Goal: Navigation & Orientation: Find specific page/section

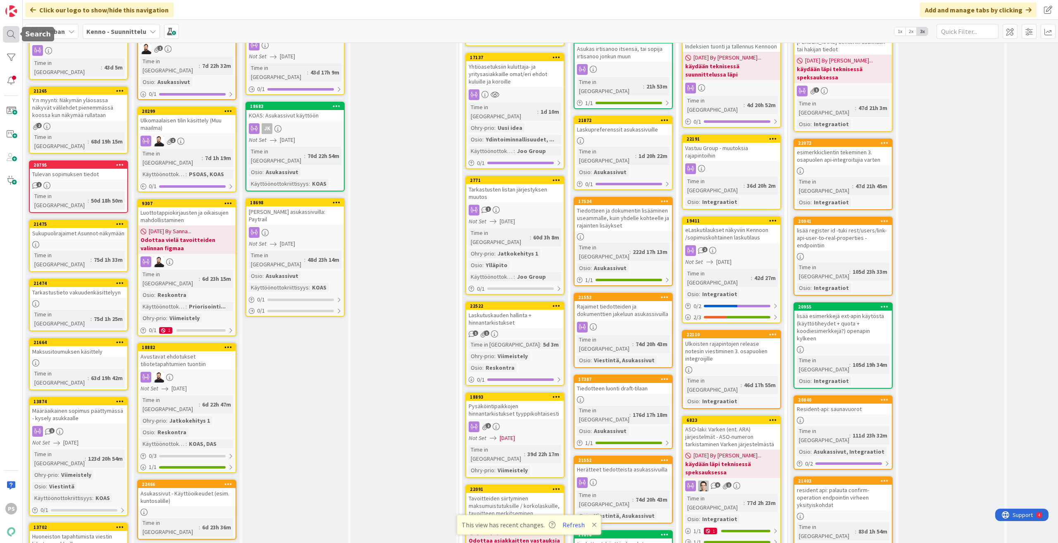
click at [15, 34] on div at bounding box center [11, 34] width 17 height 17
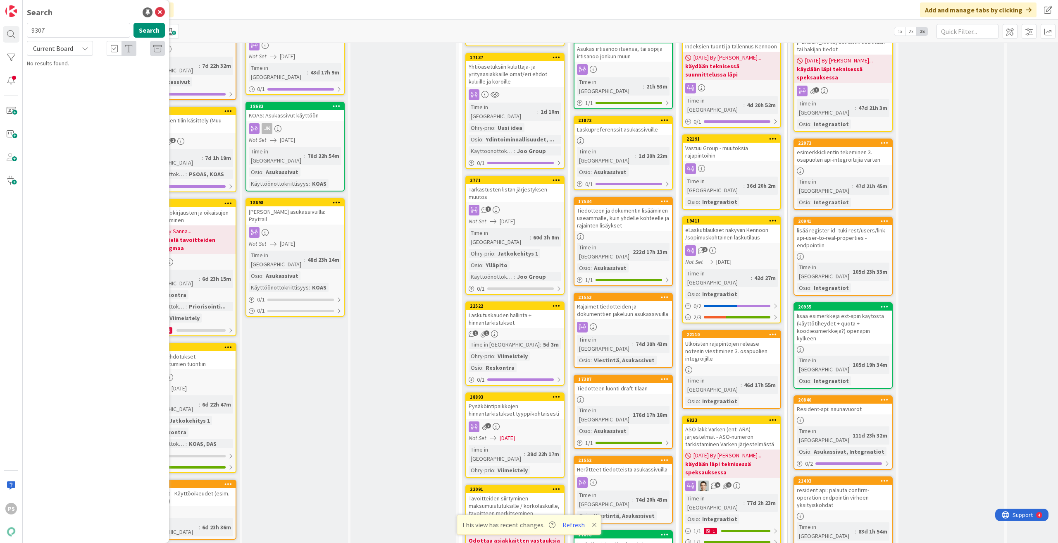
click at [33, 30] on input "9307" at bounding box center [78, 30] width 103 height 15
type input "21262"
click at [89, 47] on div "Current Board" at bounding box center [60, 48] width 66 height 15
click at [77, 83] on span "All Boards" at bounding box center [74, 82] width 86 height 12
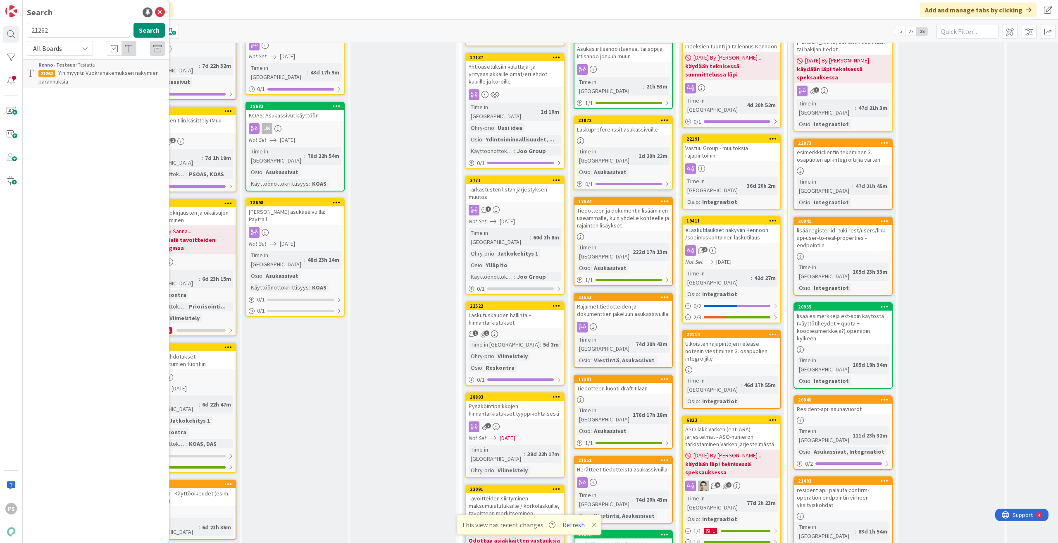
click at [133, 75] on span "Y:n myynti: Vuokrahakemuksen näkymien parannuksia" at bounding box center [98, 77] width 120 height 16
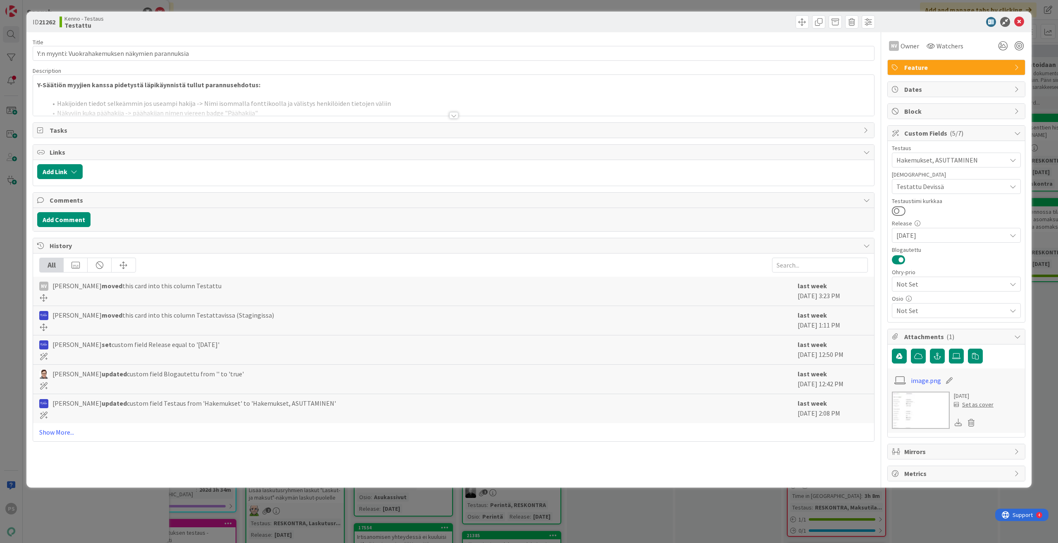
click at [456, 118] on div at bounding box center [453, 115] width 9 height 7
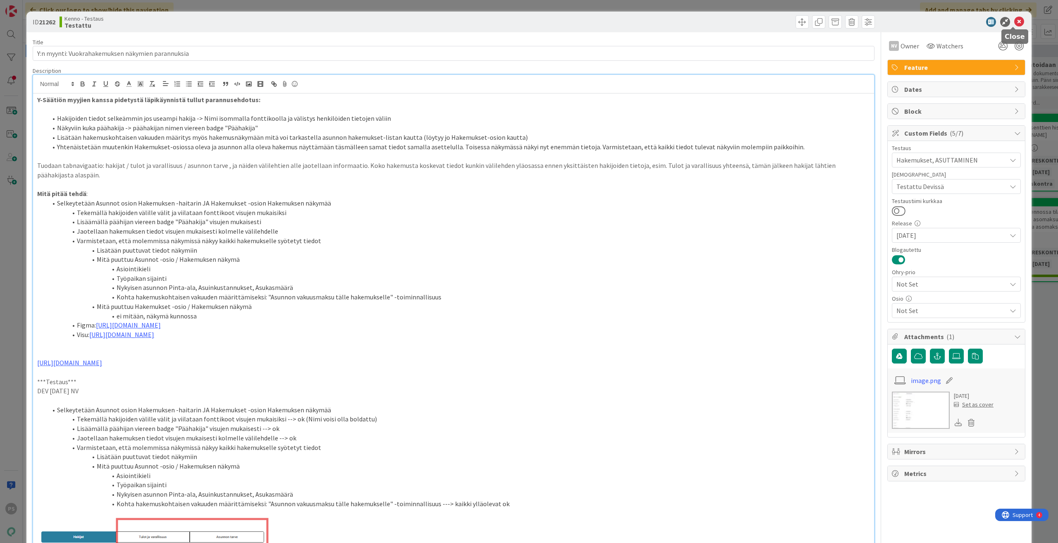
click at [1015, 20] on icon at bounding box center [1020, 22] width 10 height 10
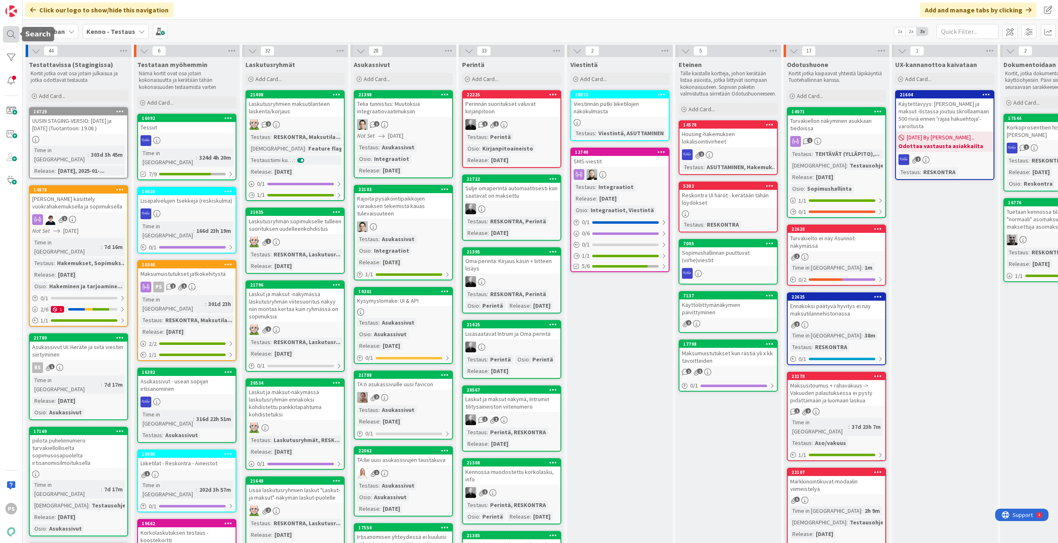
click at [11, 31] on div at bounding box center [11, 34] width 17 height 17
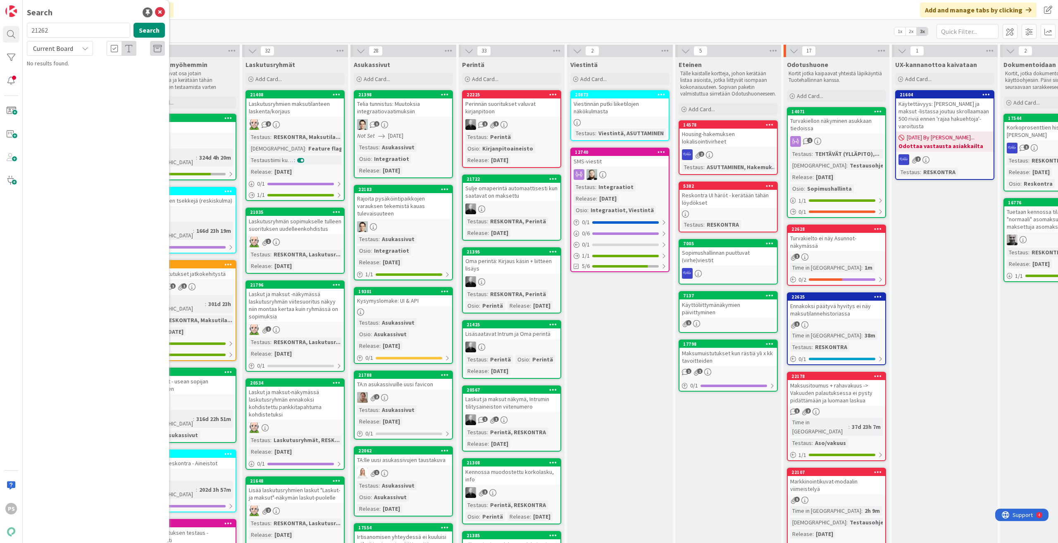
click at [34, 28] on input "21262" at bounding box center [78, 30] width 103 height 15
type input "14878"
click at [77, 48] on div "Current Board" at bounding box center [60, 48] width 66 height 15
click at [76, 86] on span "All Boards" at bounding box center [74, 82] width 86 height 12
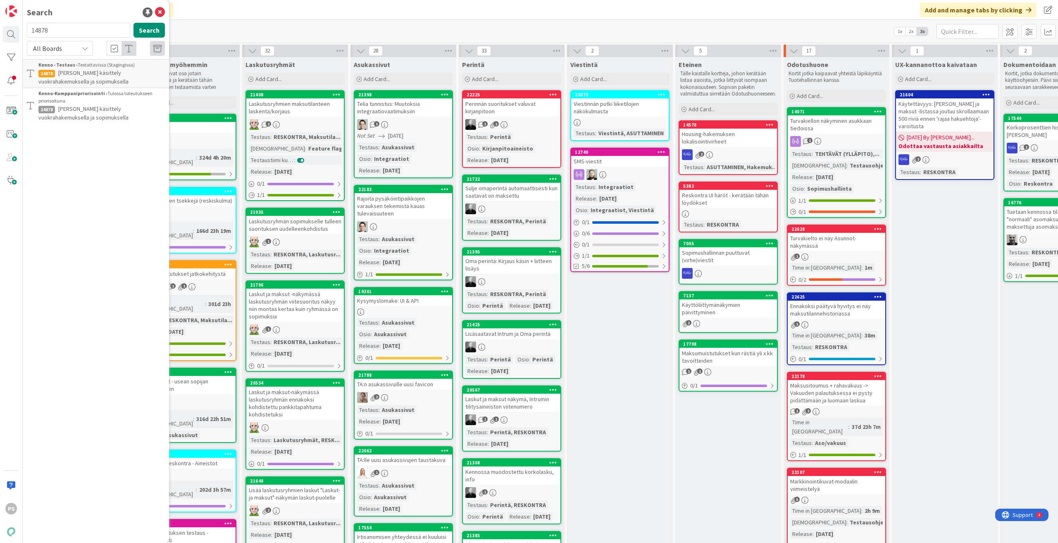
click at [121, 69] on span "[PERSON_NAME] käsittely vuokrahakemuksella ja sopimuksella" at bounding box center [83, 77] width 90 height 16
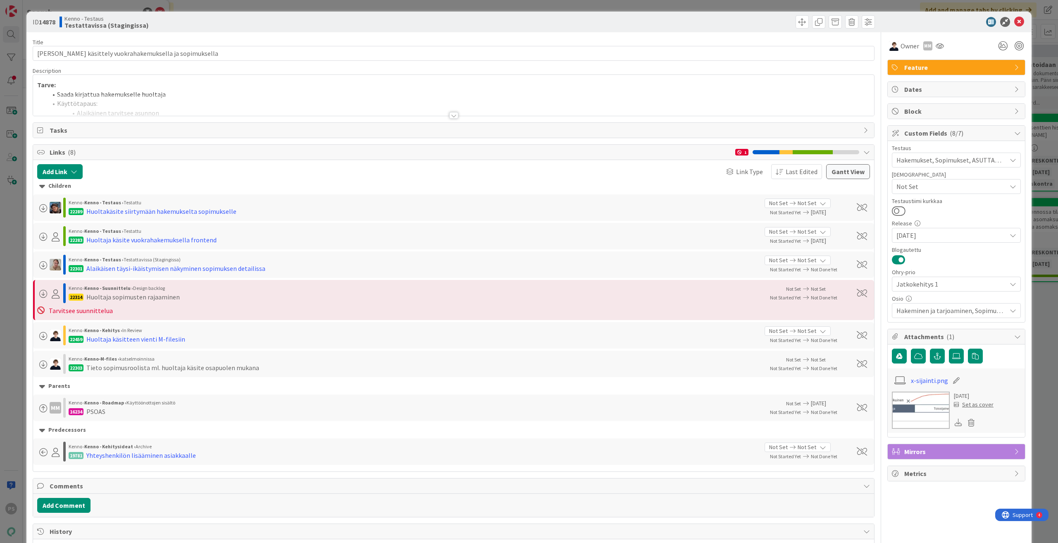
click at [449, 115] on div at bounding box center [453, 115] width 9 height 7
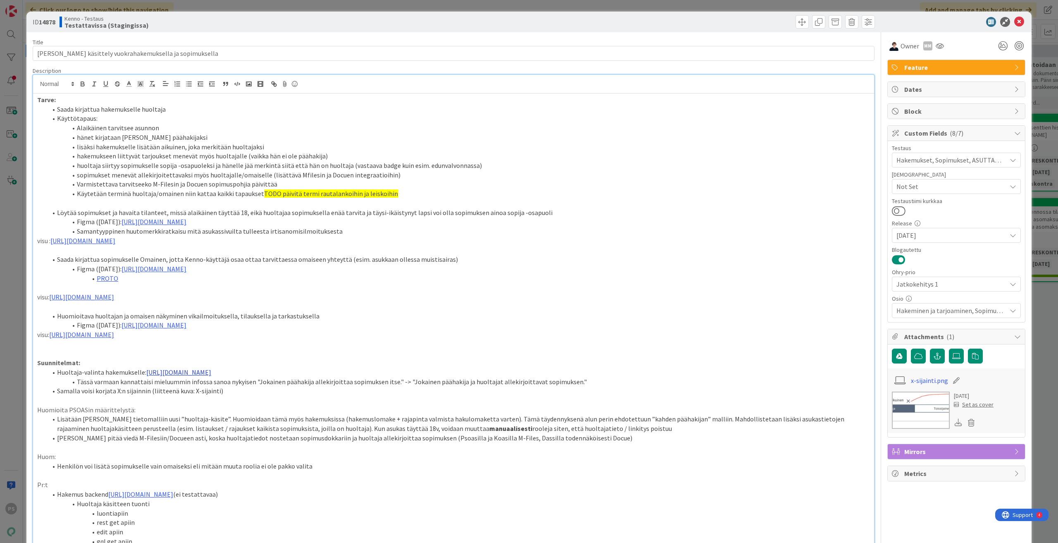
click at [211, 373] on link "[URL][DOMAIN_NAME]" at bounding box center [178, 372] width 65 height 8
click at [468, 386] on link "[URL][DOMAIN_NAME]" at bounding box center [481, 388] width 57 height 11
